Goal: Navigation & Orientation: Find specific page/section

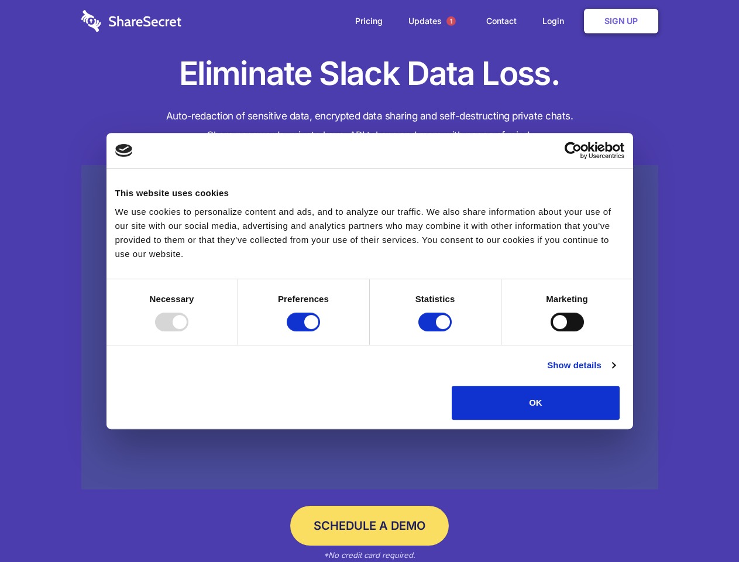
click at [188, 331] on div at bounding box center [171, 321] width 33 height 19
click at [320, 331] on input "Preferences" at bounding box center [303, 321] width 33 height 19
checkbox input "false"
click at [436, 331] on input "Statistics" at bounding box center [434, 321] width 33 height 19
checkbox input "false"
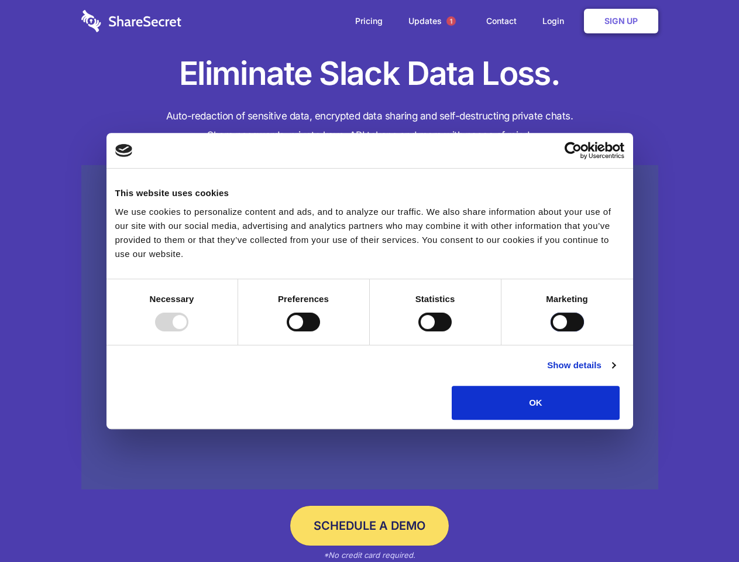
click at [550, 331] on input "Marketing" at bounding box center [566, 321] width 33 height 19
checkbox input "true"
click at [615, 372] on link "Show details" at bounding box center [581, 365] width 68 height 14
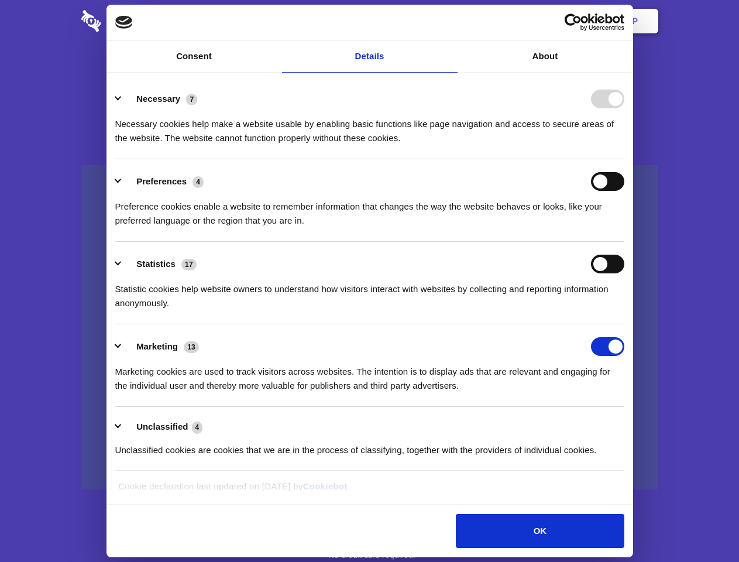
click at [624, 159] on li "Necessary 7 Necessary cookies help make a website usable by enabling basic func…" at bounding box center [369, 118] width 509 height 82
click at [450, 21] on span "1" at bounding box center [450, 20] width 9 height 9
